Goal: Navigation & Orientation: Find specific page/section

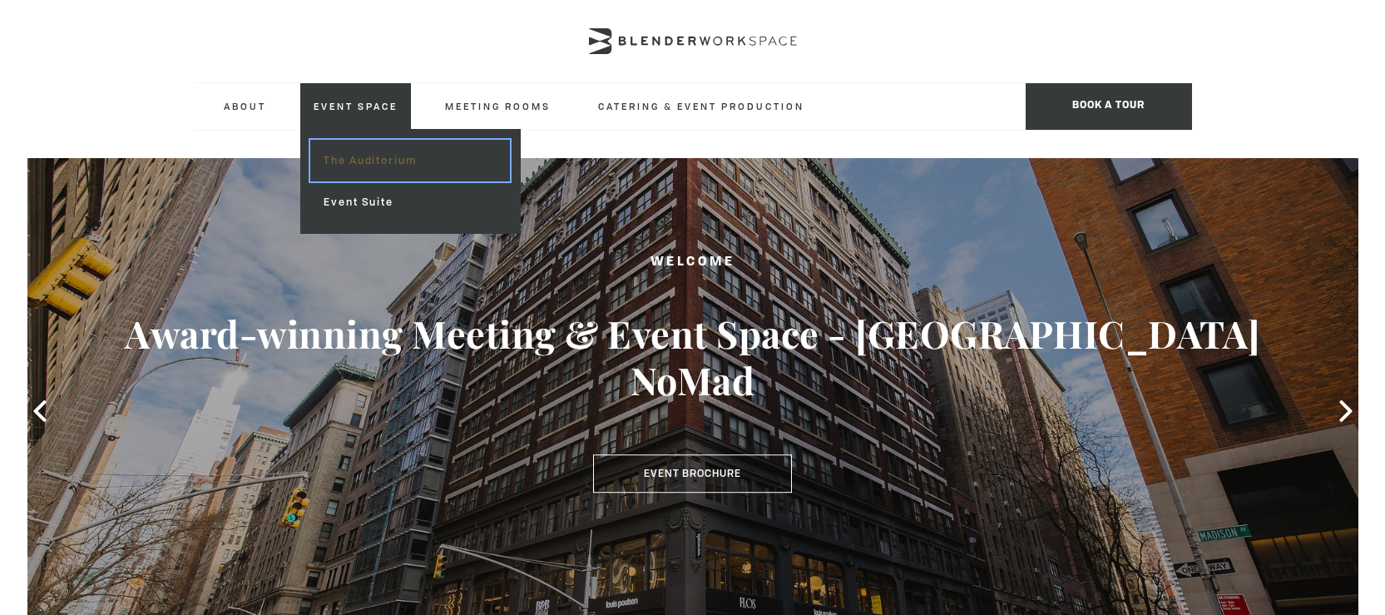
click at [388, 168] on link "The Auditorium" at bounding box center [409, 161] width 199 height 42
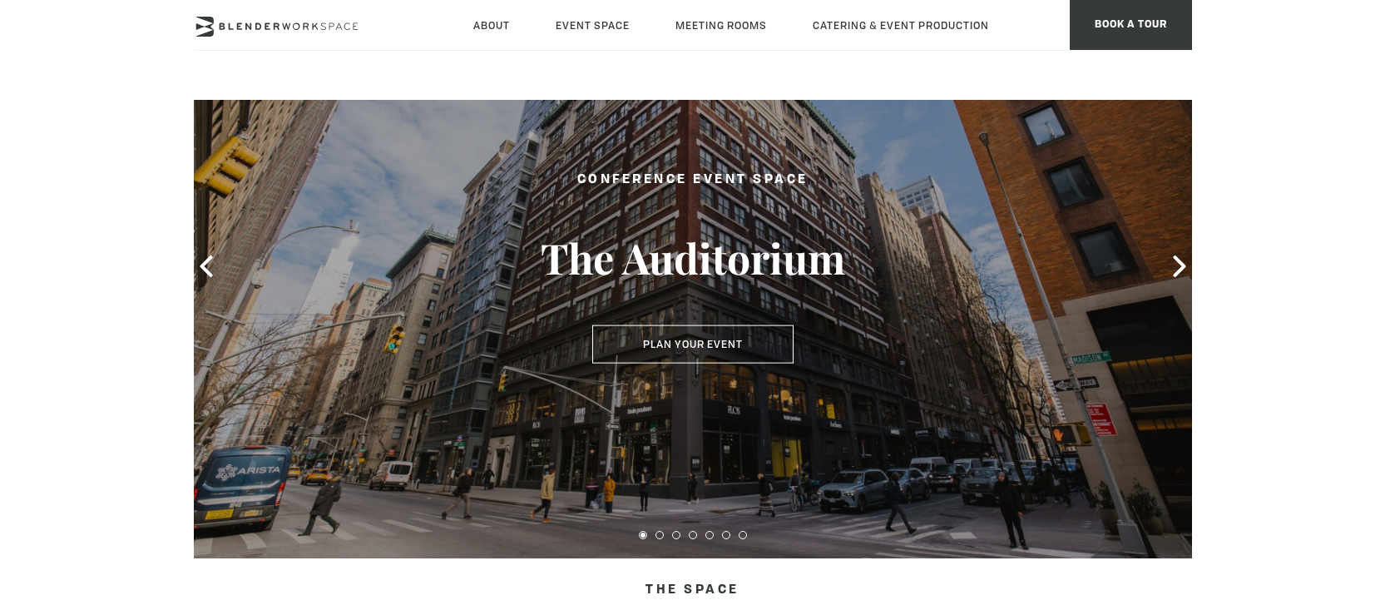
scroll to position [112, 0]
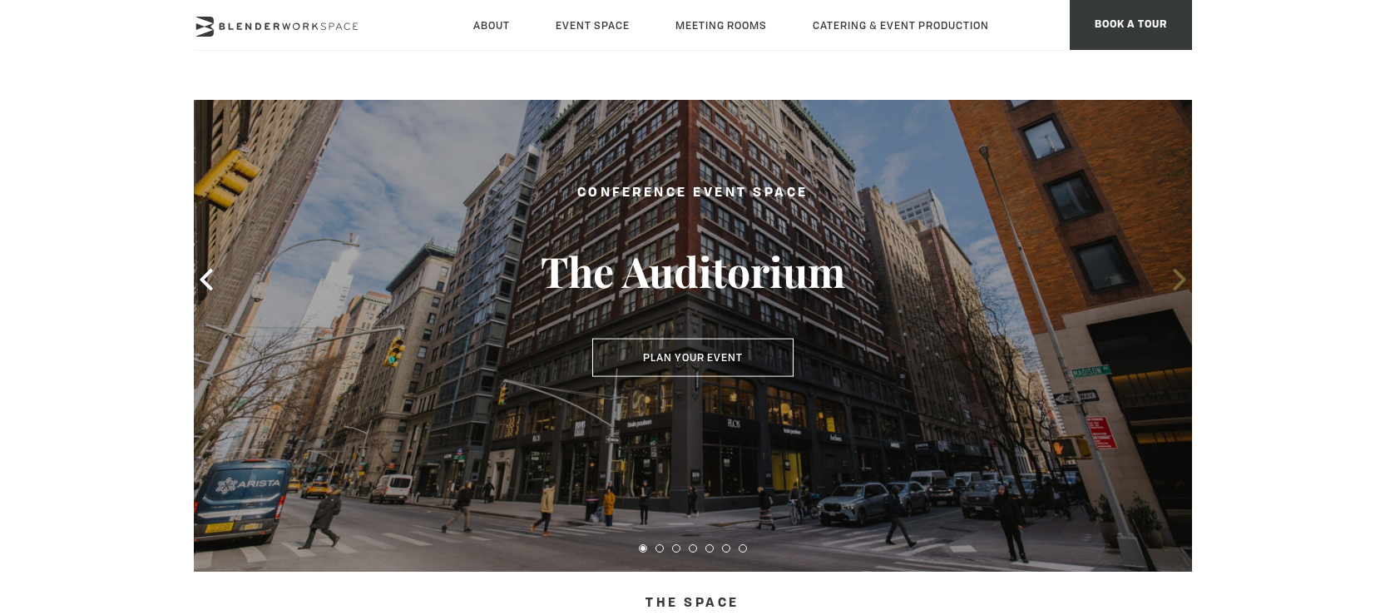
click at [1179, 282] on icon at bounding box center [1179, 280] width 12 height 22
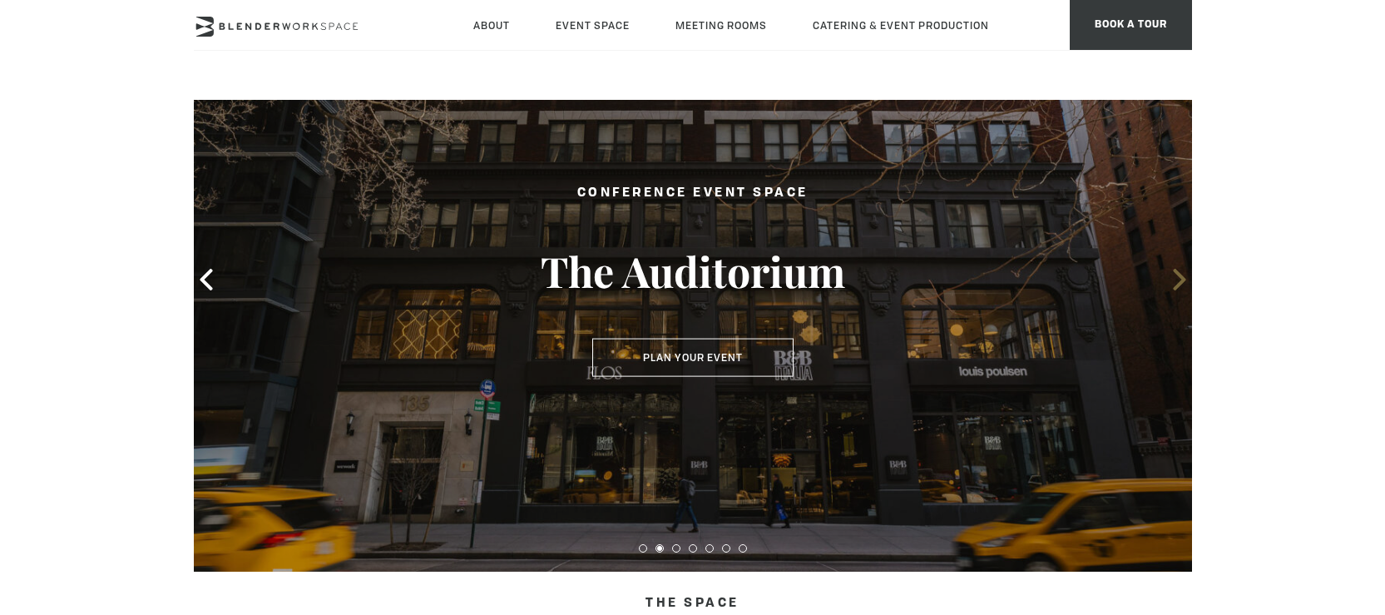
click at [1179, 282] on icon at bounding box center [1179, 280] width 12 height 22
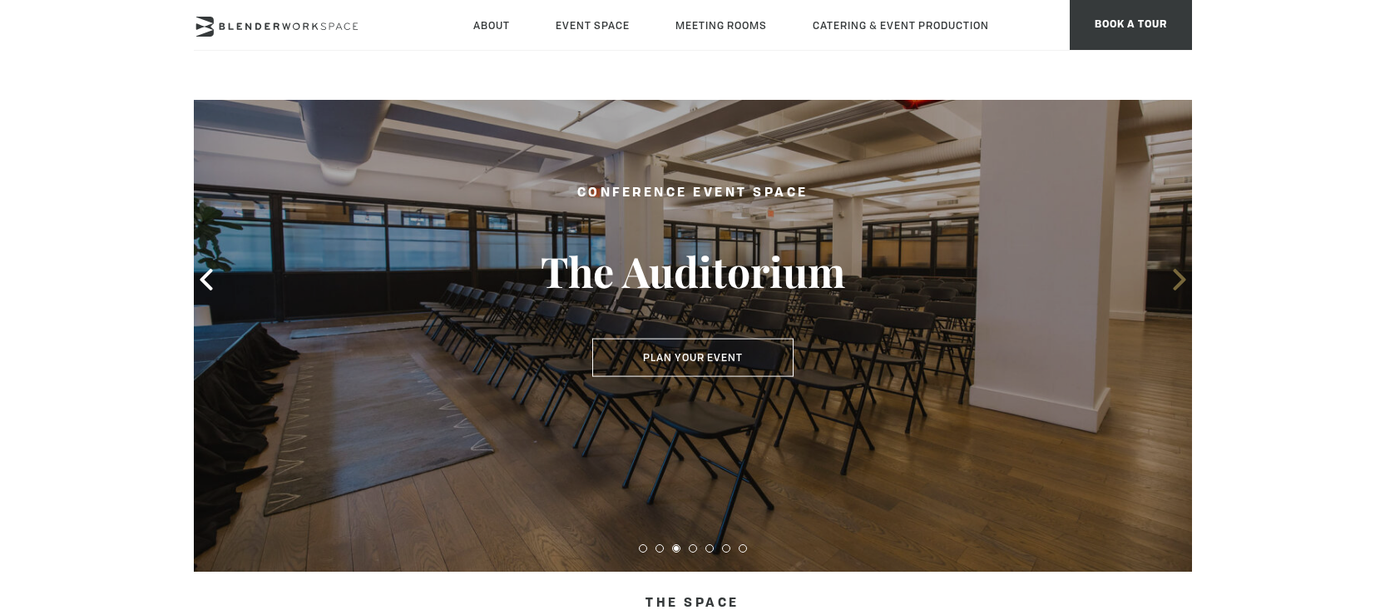
click at [1181, 285] on icon at bounding box center [1179, 280] width 12 height 22
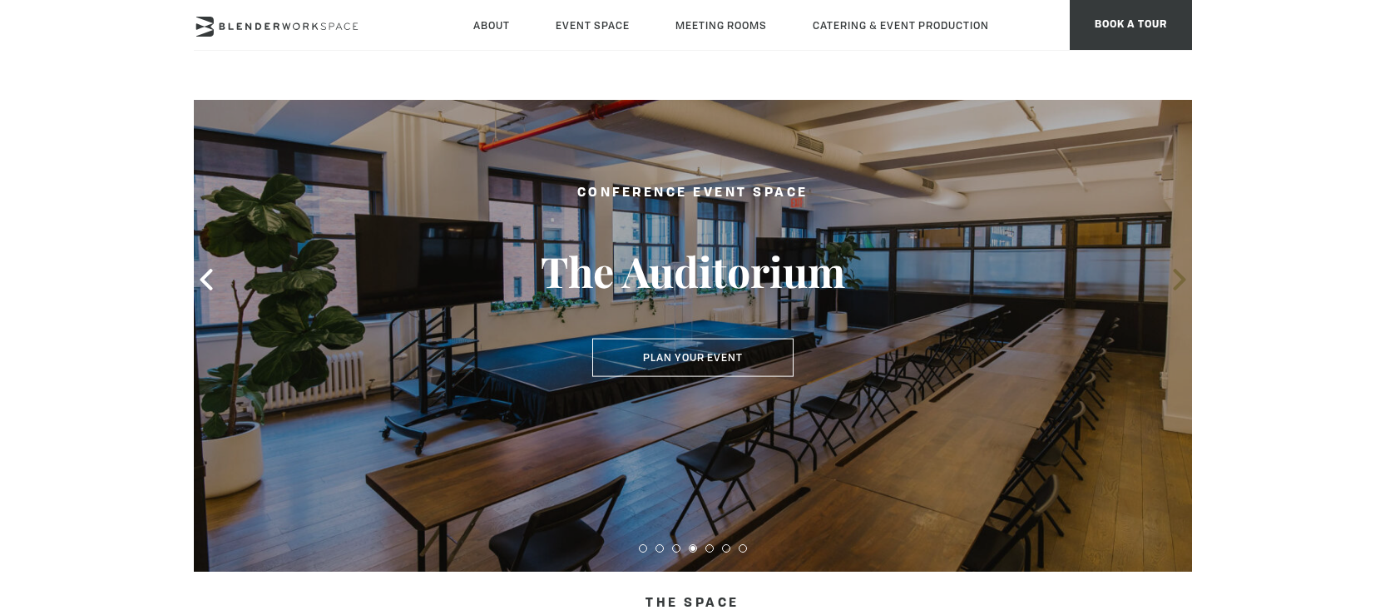
click at [1181, 285] on icon at bounding box center [1179, 280] width 12 height 22
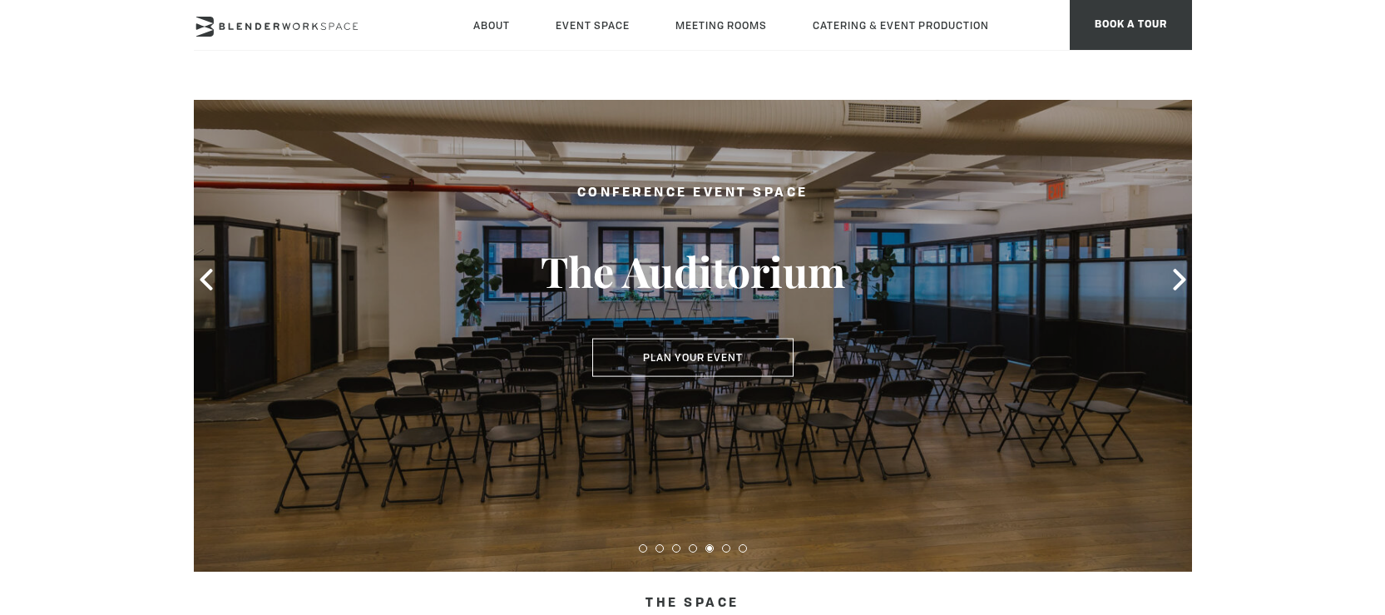
click at [1018, 351] on div at bounding box center [693, 280] width 999 height 584
click at [1017, 351] on div at bounding box center [693, 280] width 999 height 584
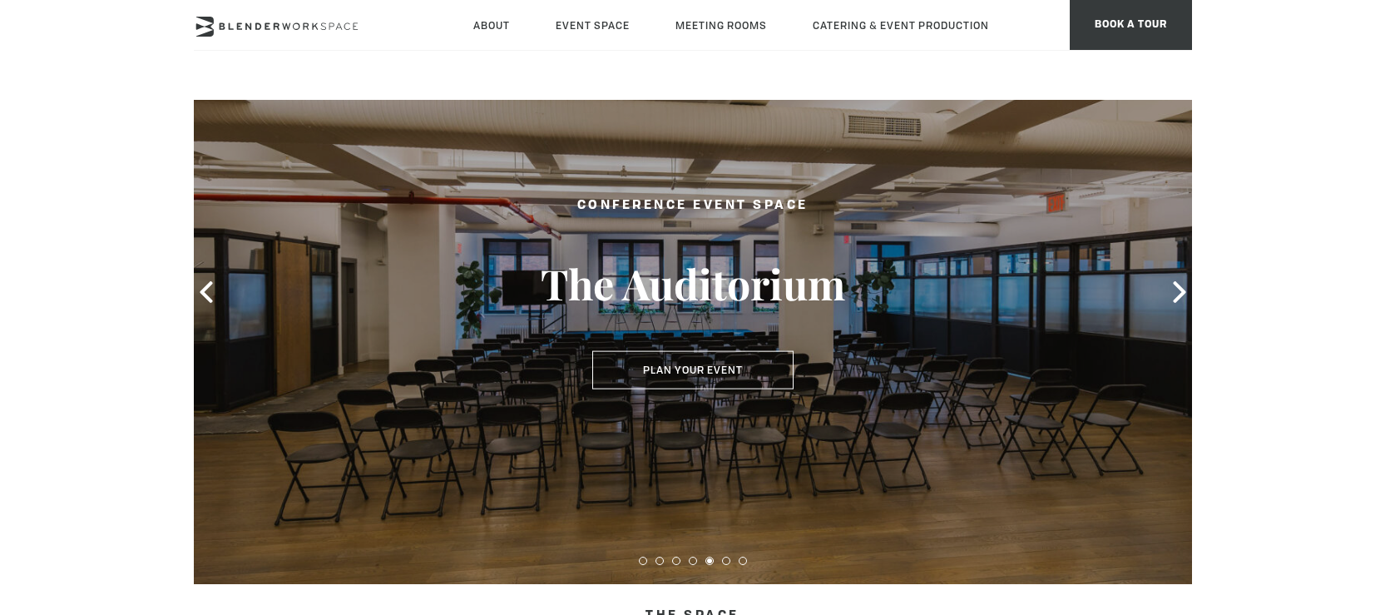
scroll to position [94, 0]
